Goal: Information Seeking & Learning: Learn about a topic

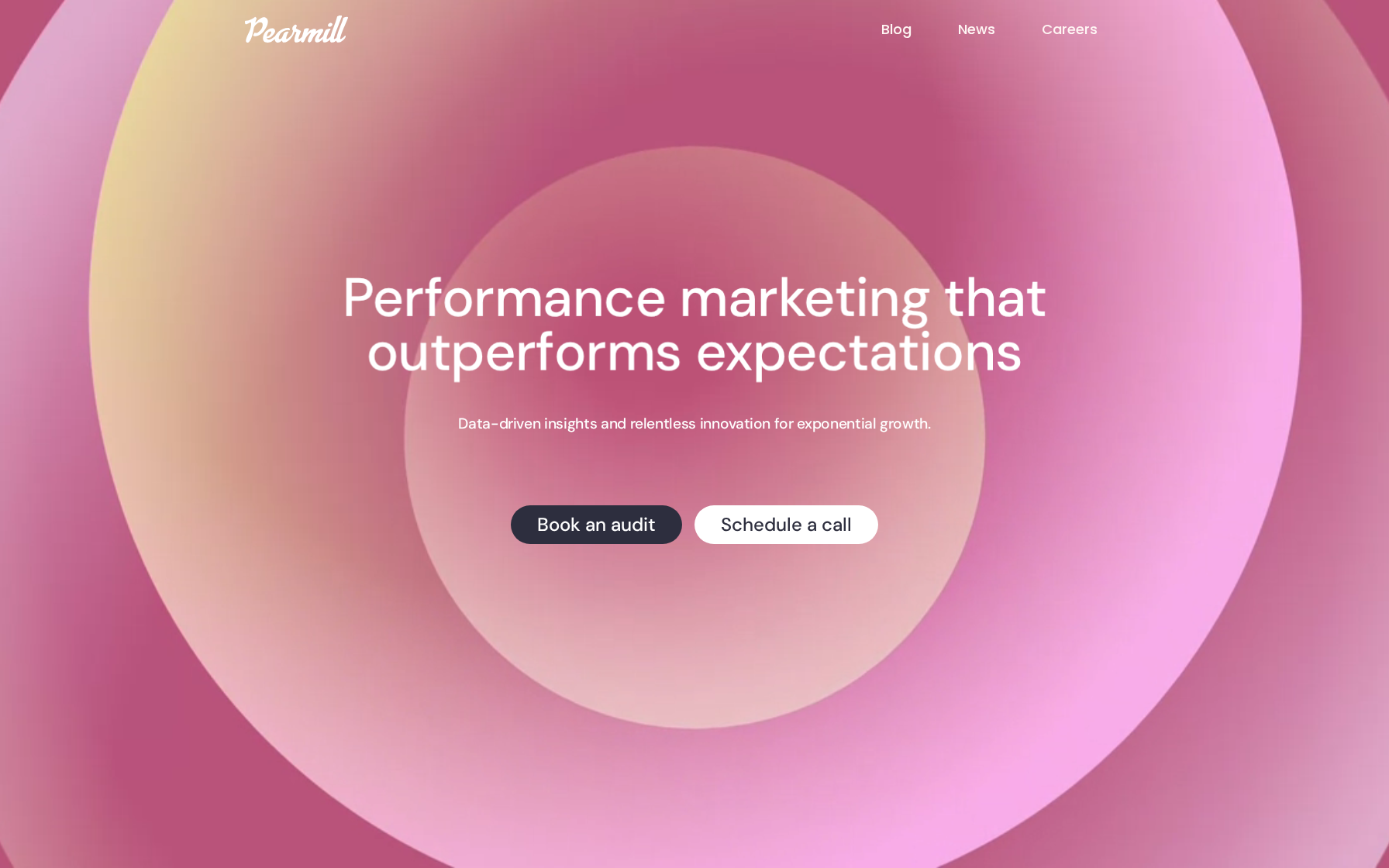
click at [896, 30] on link "Blog" at bounding box center [919, 30] width 77 height 20
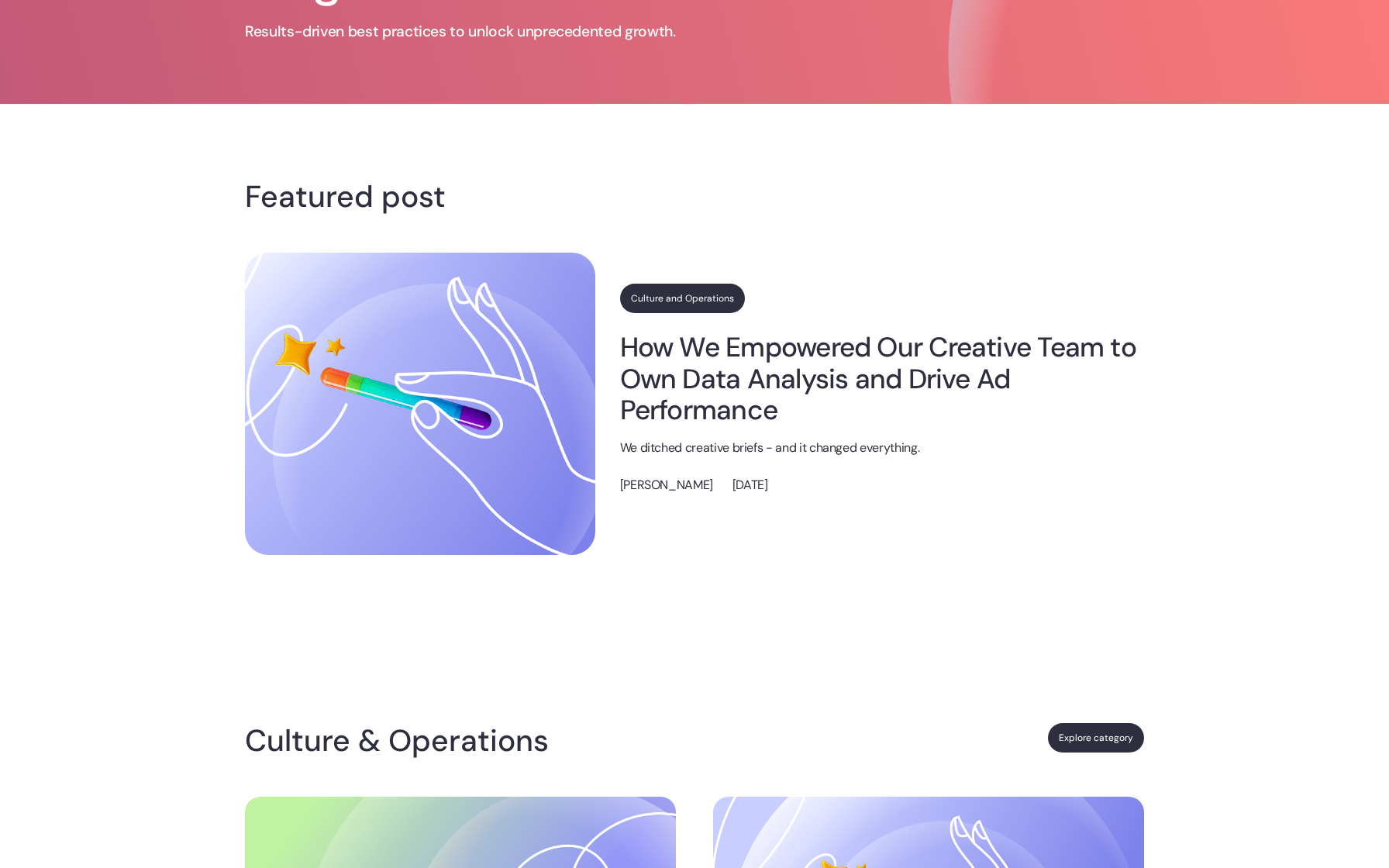
scroll to position [120, 0]
click at [908, 381] on link "How We Empowered Our Creative Team to Own Data Analysis and Drive Ad Performance" at bounding box center [882, 380] width 524 height 94
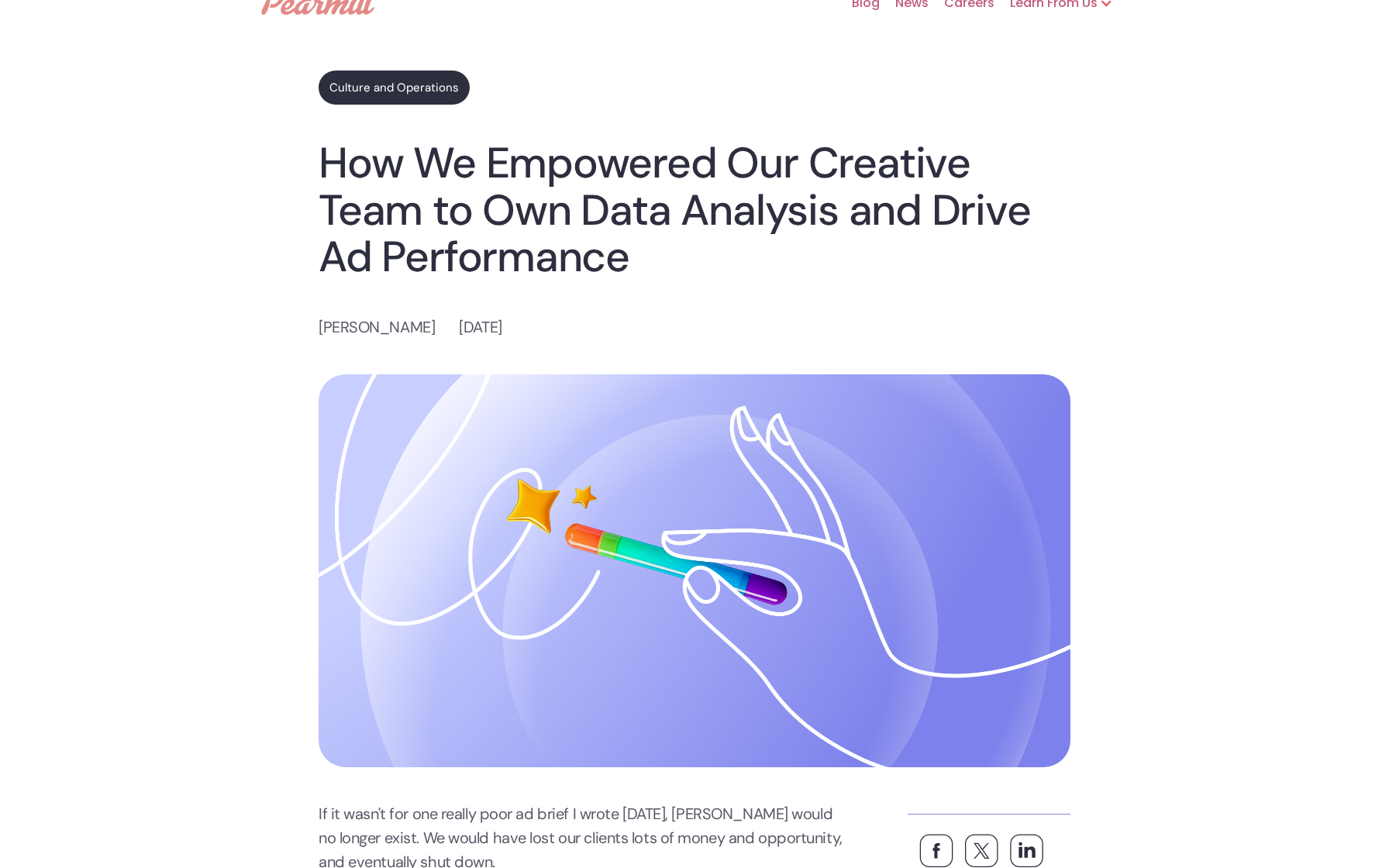
scroll to position [48, 0]
